Goal: Find specific page/section: Find specific page/section

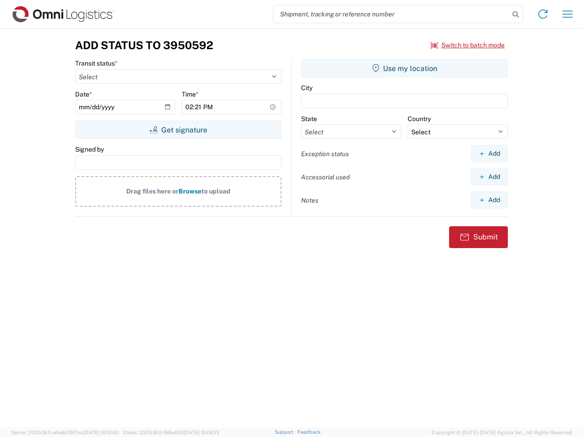
click at [391, 14] on input "search" at bounding box center [391, 13] width 236 height 17
click at [516, 15] on icon at bounding box center [515, 14] width 13 height 13
click at [543, 14] on icon at bounding box center [543, 14] width 15 height 15
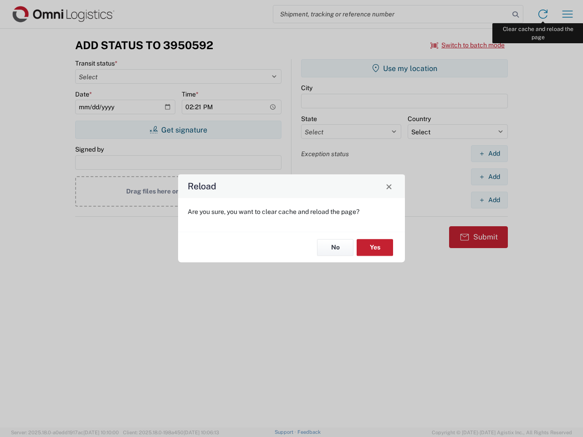
click at [568, 14] on div "Reload Are you sure, you want to clear cache and reload the page? No Yes" at bounding box center [291, 218] width 583 height 437
click at [468, 45] on div "Reload Are you sure, you want to clear cache and reload the page? No Yes" at bounding box center [291, 218] width 583 height 437
click at [178, 130] on div "Reload Are you sure, you want to clear cache and reload the page? No Yes" at bounding box center [291, 218] width 583 height 437
click at [404, 68] on div "Reload Are you sure, you want to clear cache and reload the page? No Yes" at bounding box center [291, 218] width 583 height 437
click at [489, 154] on div "Reload Are you sure, you want to clear cache and reload the page? No Yes" at bounding box center [291, 218] width 583 height 437
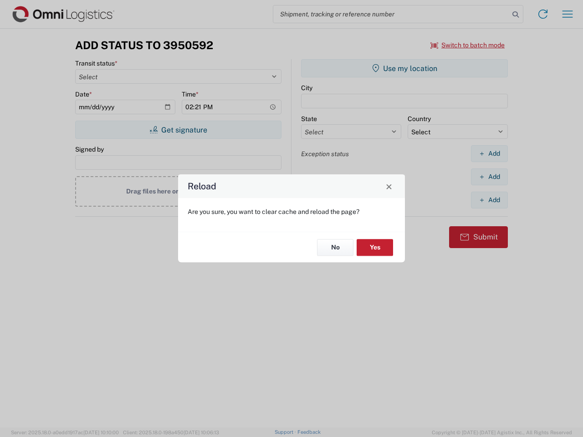
click at [489, 177] on div "Reload Are you sure, you want to clear cache and reload the page? No Yes" at bounding box center [291, 218] width 583 height 437
click at [489, 200] on div "Reload Are you sure, you want to clear cache and reload the page? No Yes" at bounding box center [291, 218] width 583 height 437
